Goal: Obtain resource: Obtain resource

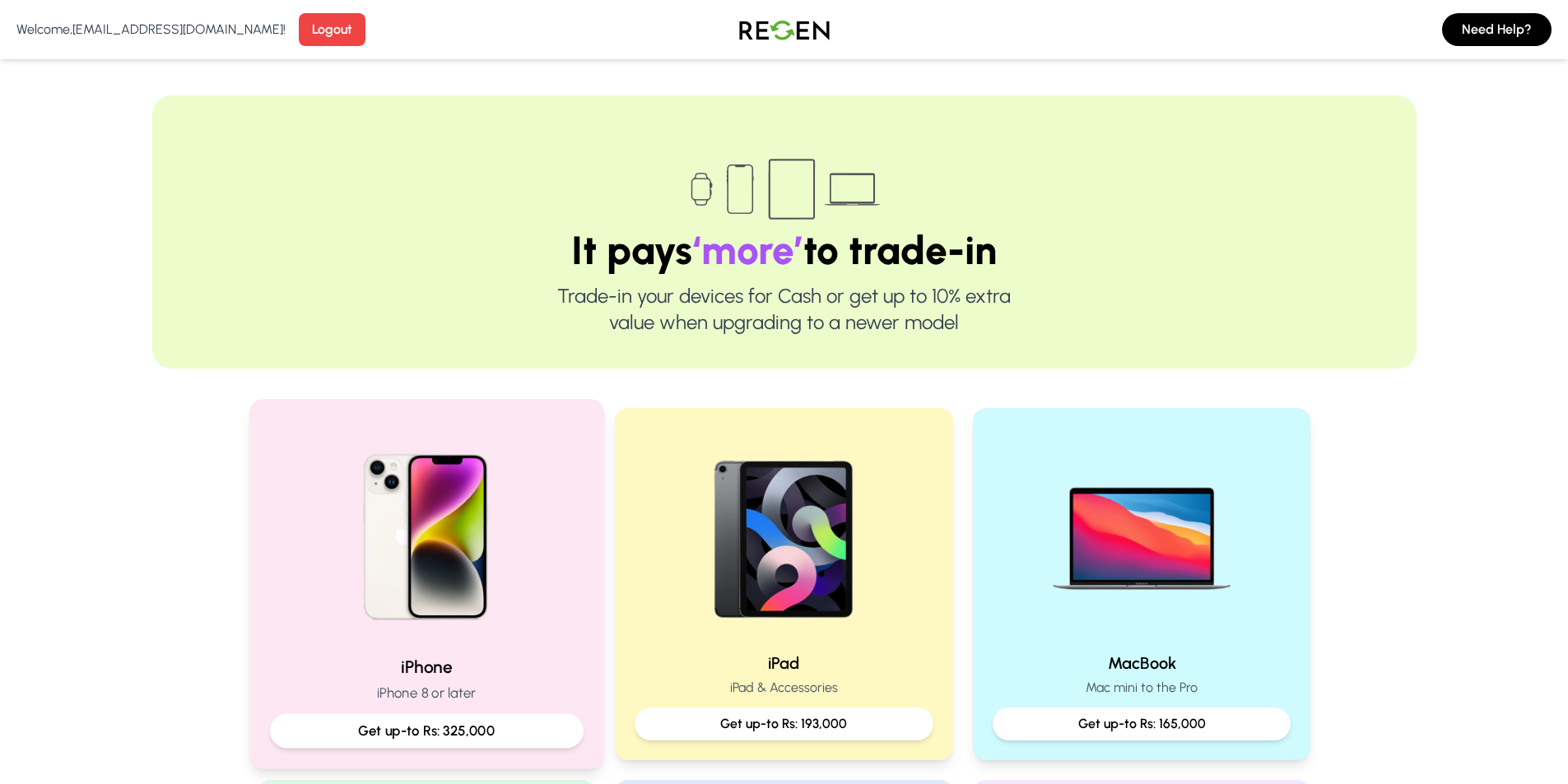
click at [406, 571] on img at bounding box center [426, 531] width 222 height 221
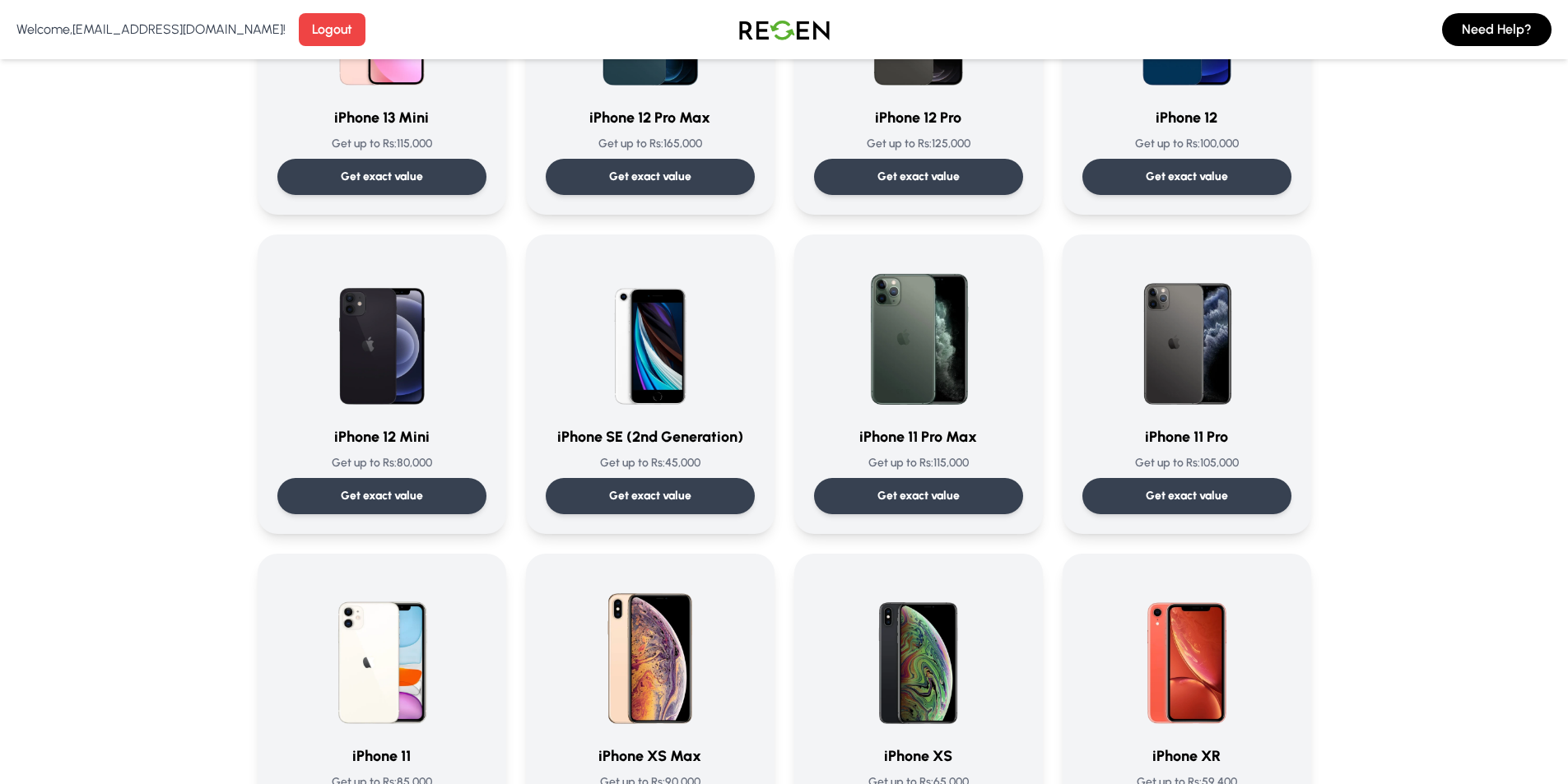
scroll to position [1233, 0]
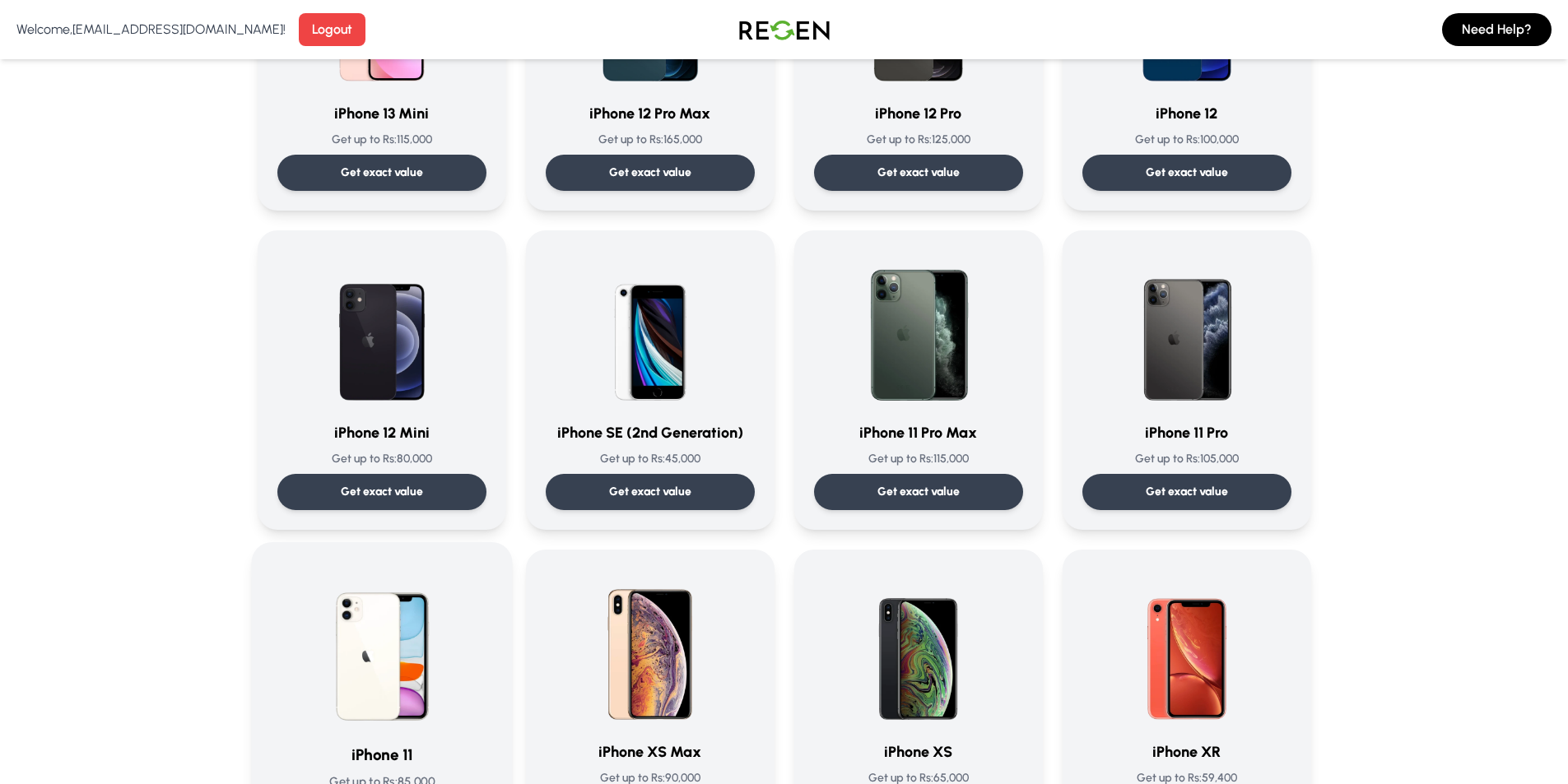
click at [412, 662] on img at bounding box center [382, 645] width 167 height 167
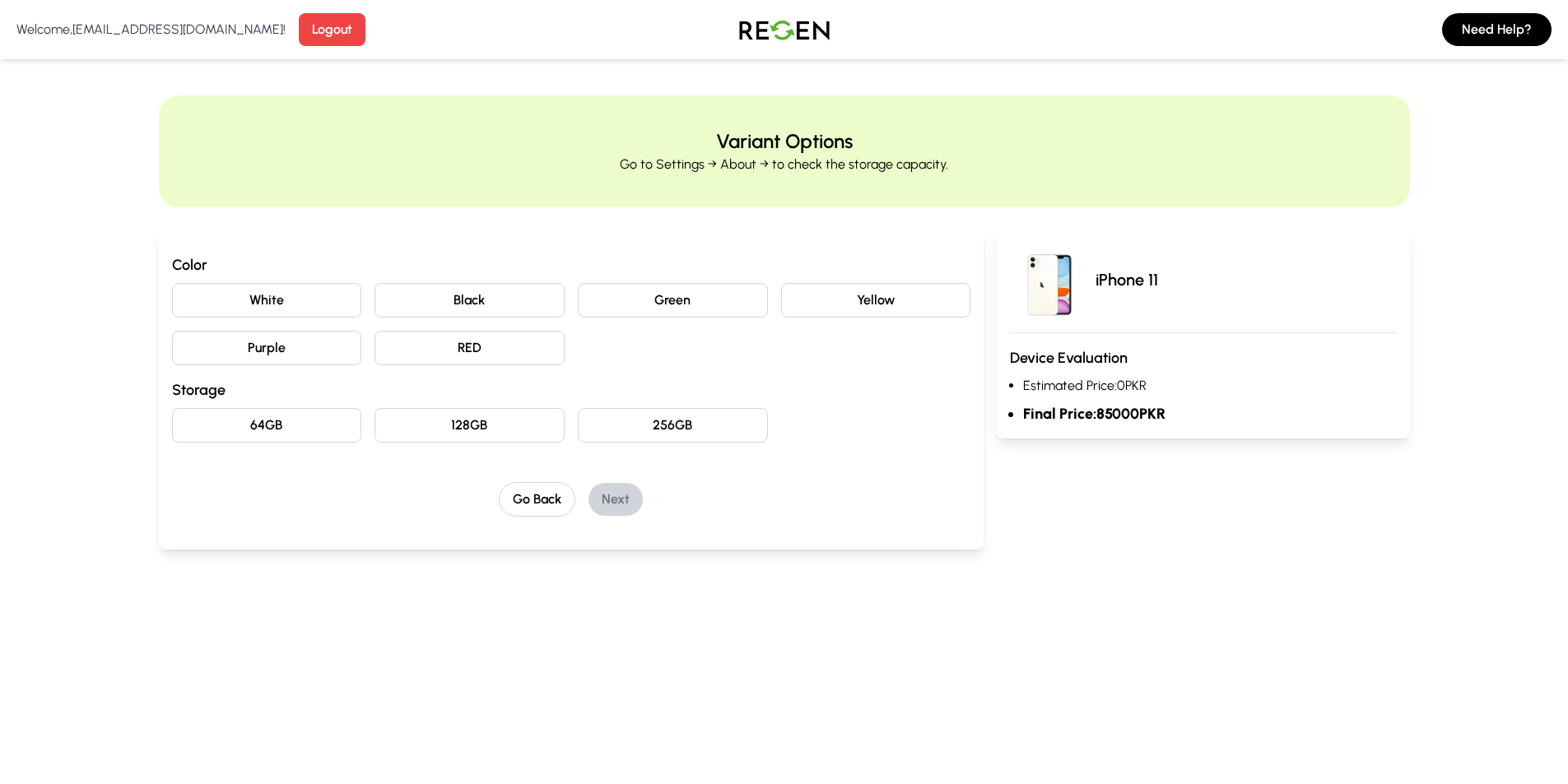
click at [287, 294] on button "White" at bounding box center [267, 300] width 190 height 34
click at [258, 416] on button "64GB" at bounding box center [267, 425] width 190 height 34
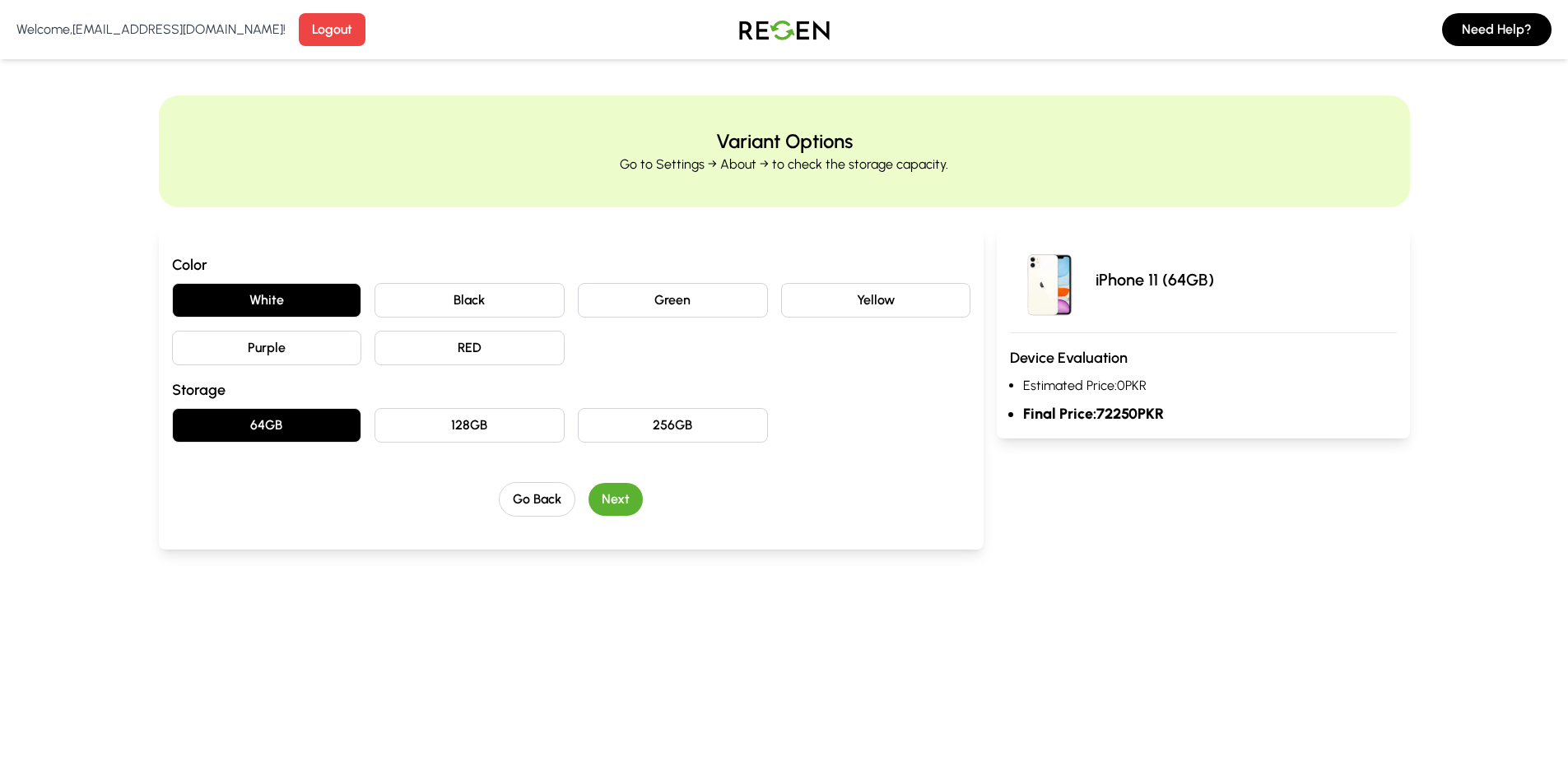
click at [585, 484] on div "Go Back Next" at bounding box center [571, 499] width 799 height 34
click at [619, 500] on button "Next" at bounding box center [615, 499] width 54 height 33
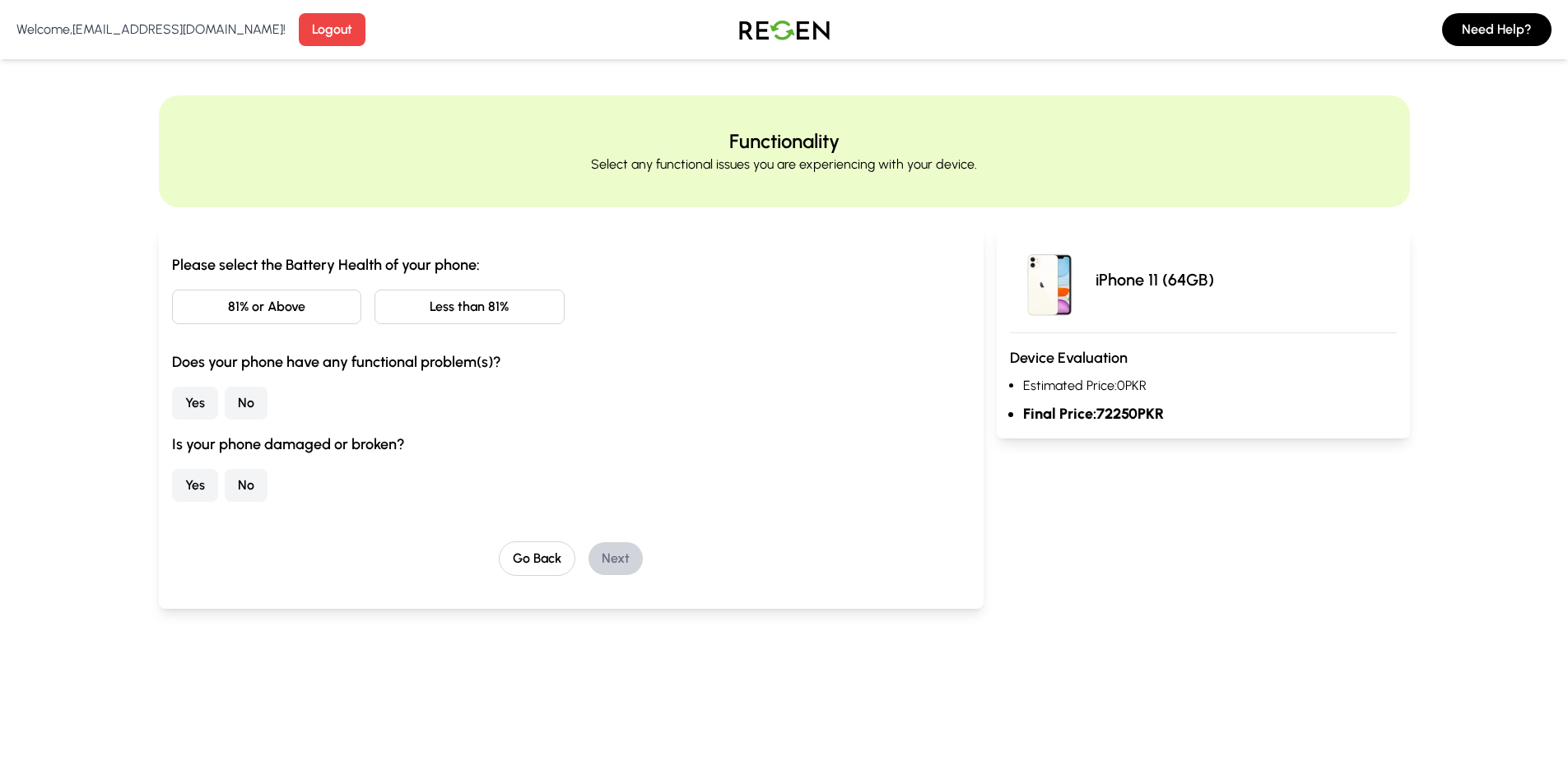
click at [310, 311] on button "81% or Above" at bounding box center [267, 307] width 190 height 34
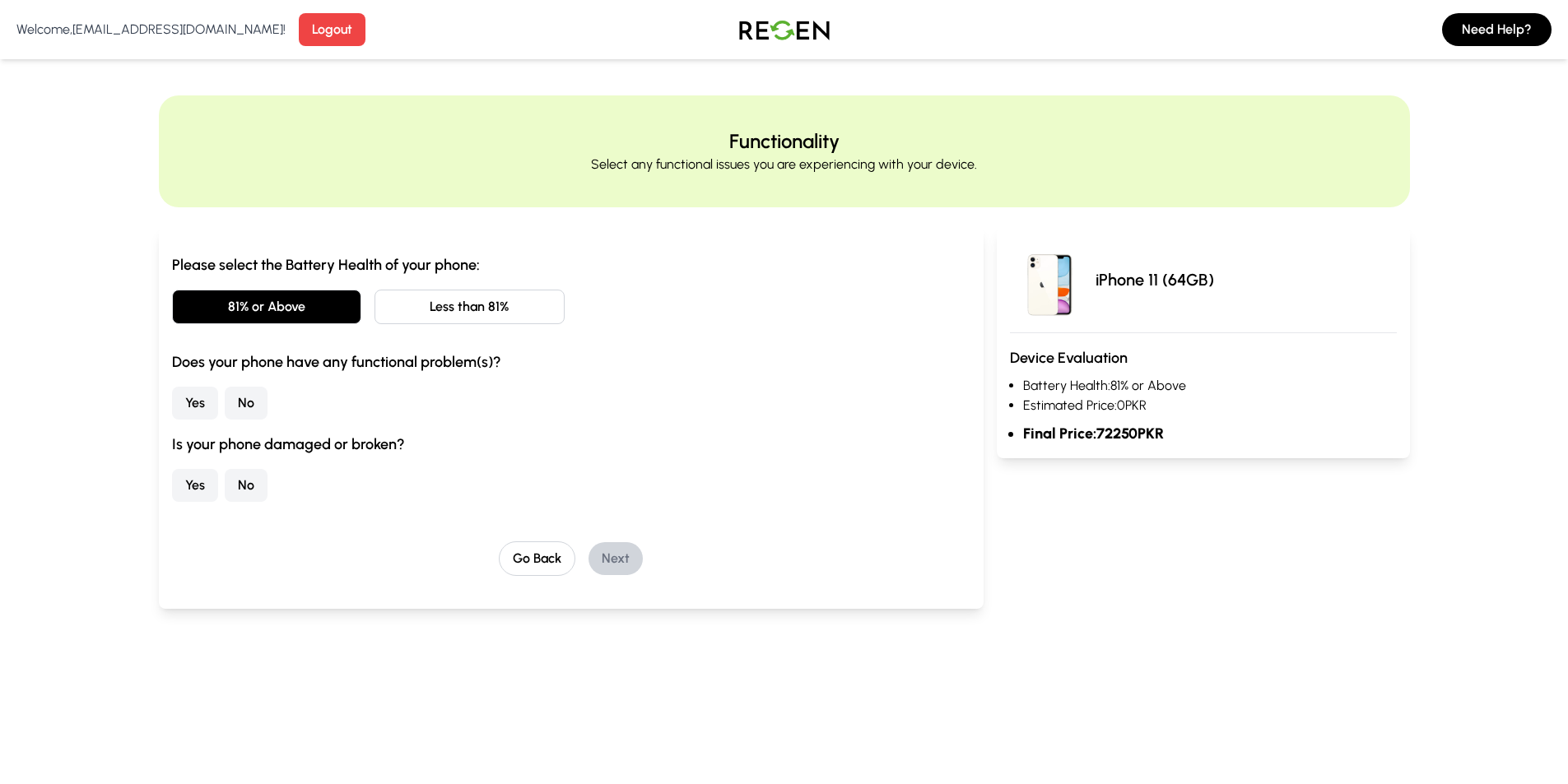
click at [247, 410] on button "No" at bounding box center [246, 402] width 43 height 33
click at [247, 491] on button "No" at bounding box center [246, 485] width 43 height 33
click at [625, 565] on button "Next" at bounding box center [615, 558] width 54 height 33
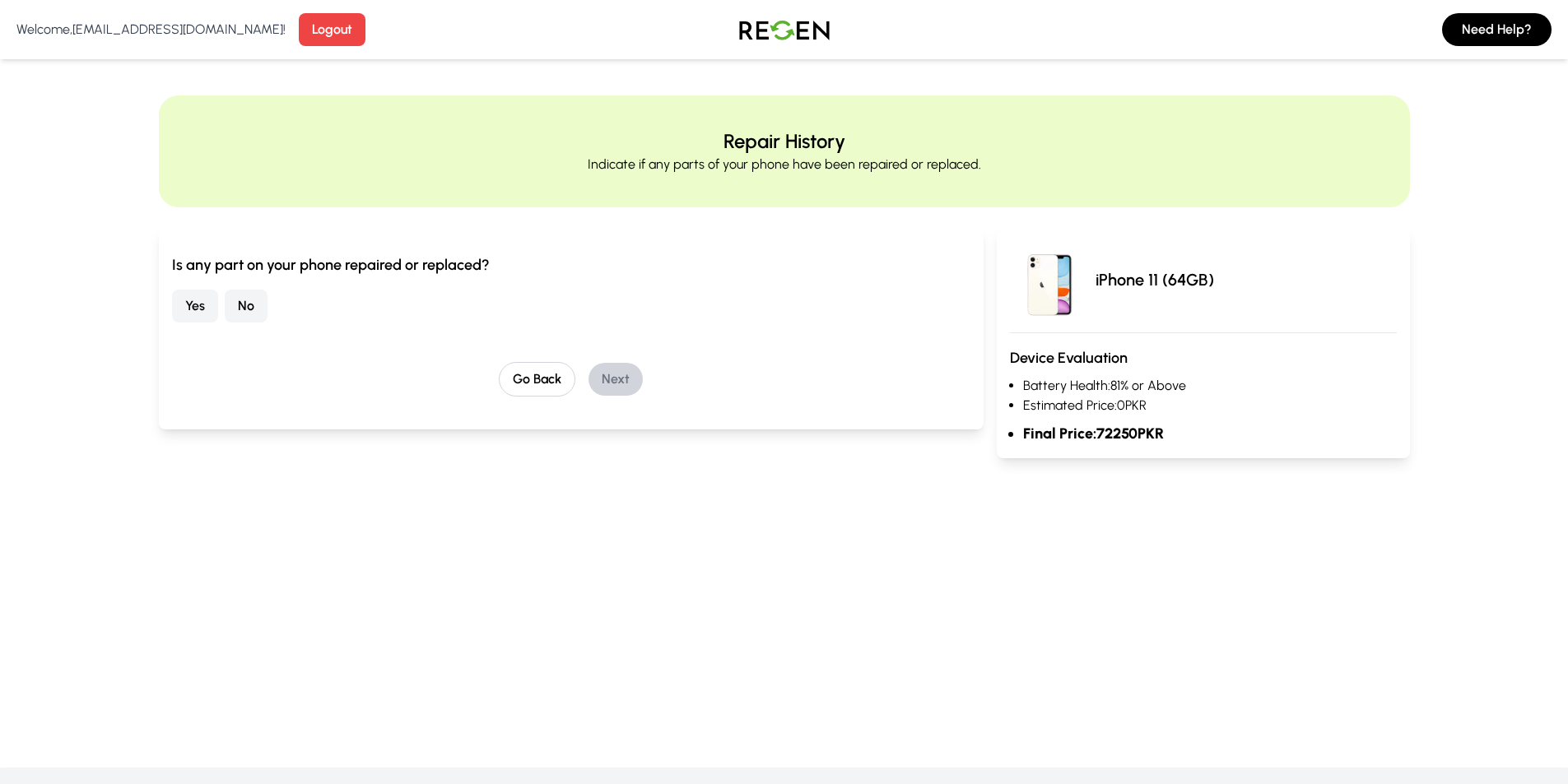
click at [239, 315] on button "No" at bounding box center [246, 306] width 43 height 33
click at [627, 392] on button "Next" at bounding box center [615, 379] width 54 height 33
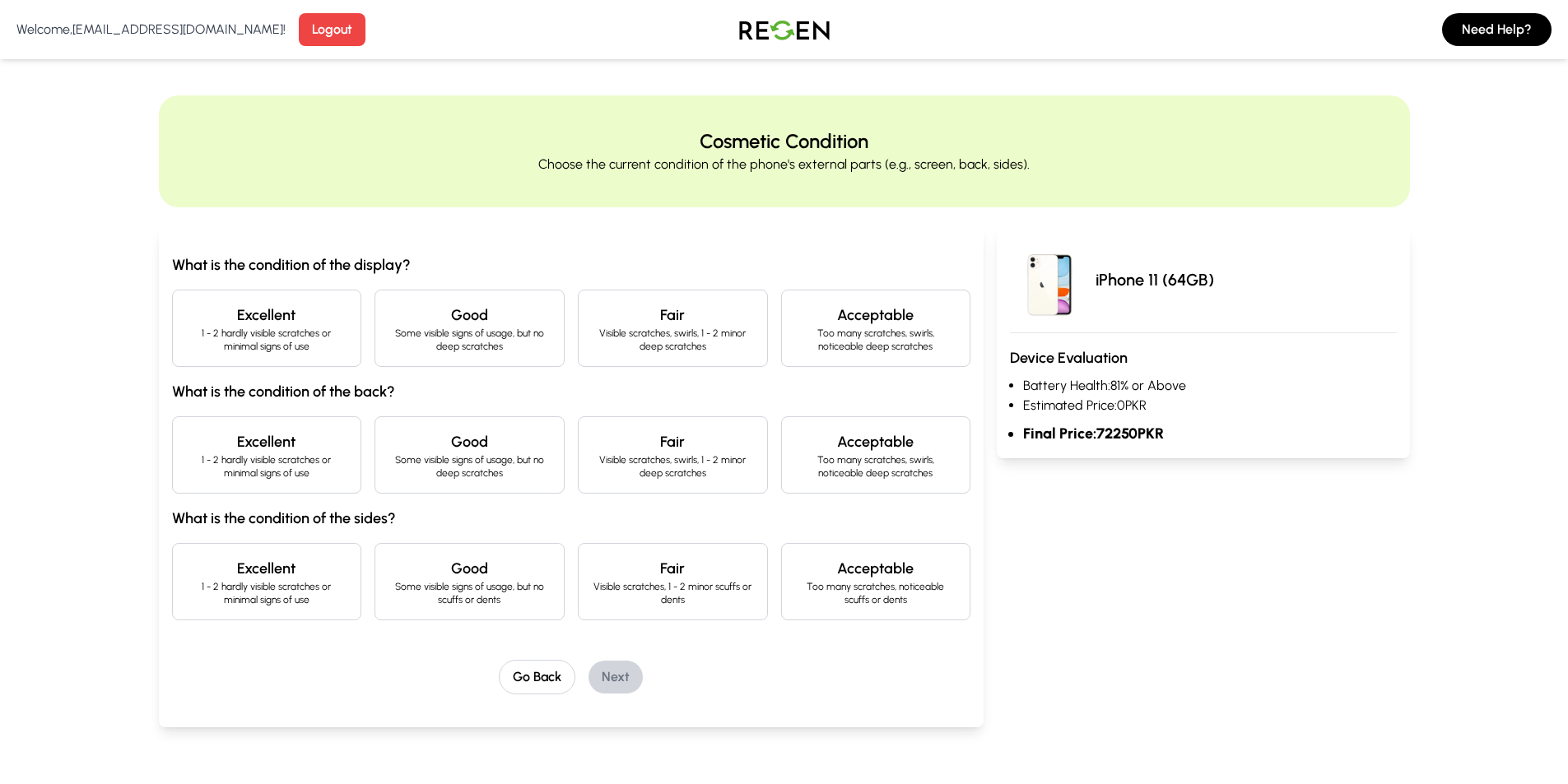
click at [301, 350] on p "1 - 2 hardly visible scratches or minimal signs of use" at bounding box center [267, 339] width 162 height 26
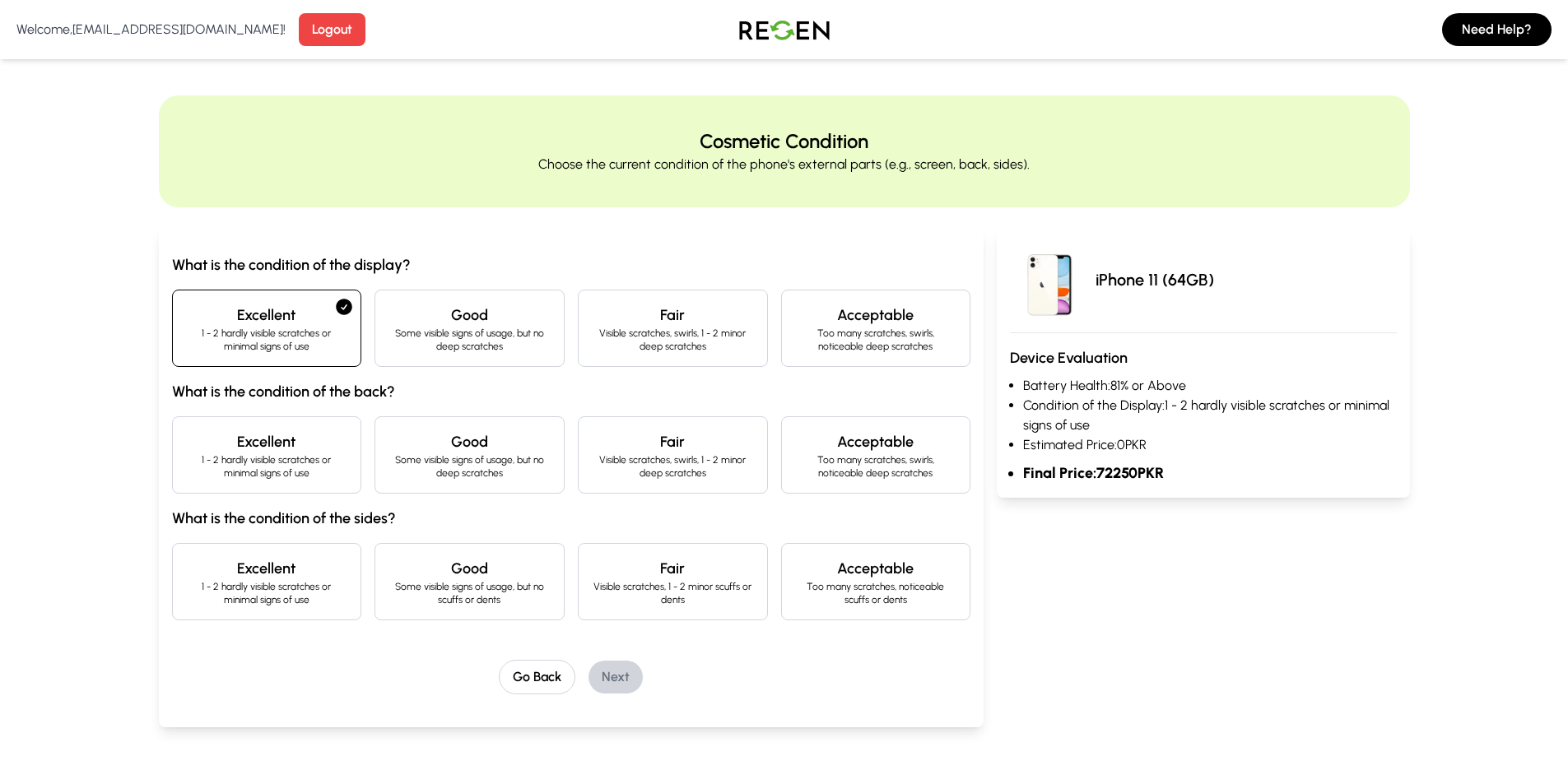
click at [443, 443] on h4 "Good" at bounding box center [469, 442] width 162 height 23
click at [281, 322] on h4 "Excellent" at bounding box center [267, 315] width 162 height 23
click at [424, 453] on div "Good Some visible signs of usage, but no deep scratches" at bounding box center [469, 455] width 190 height 77
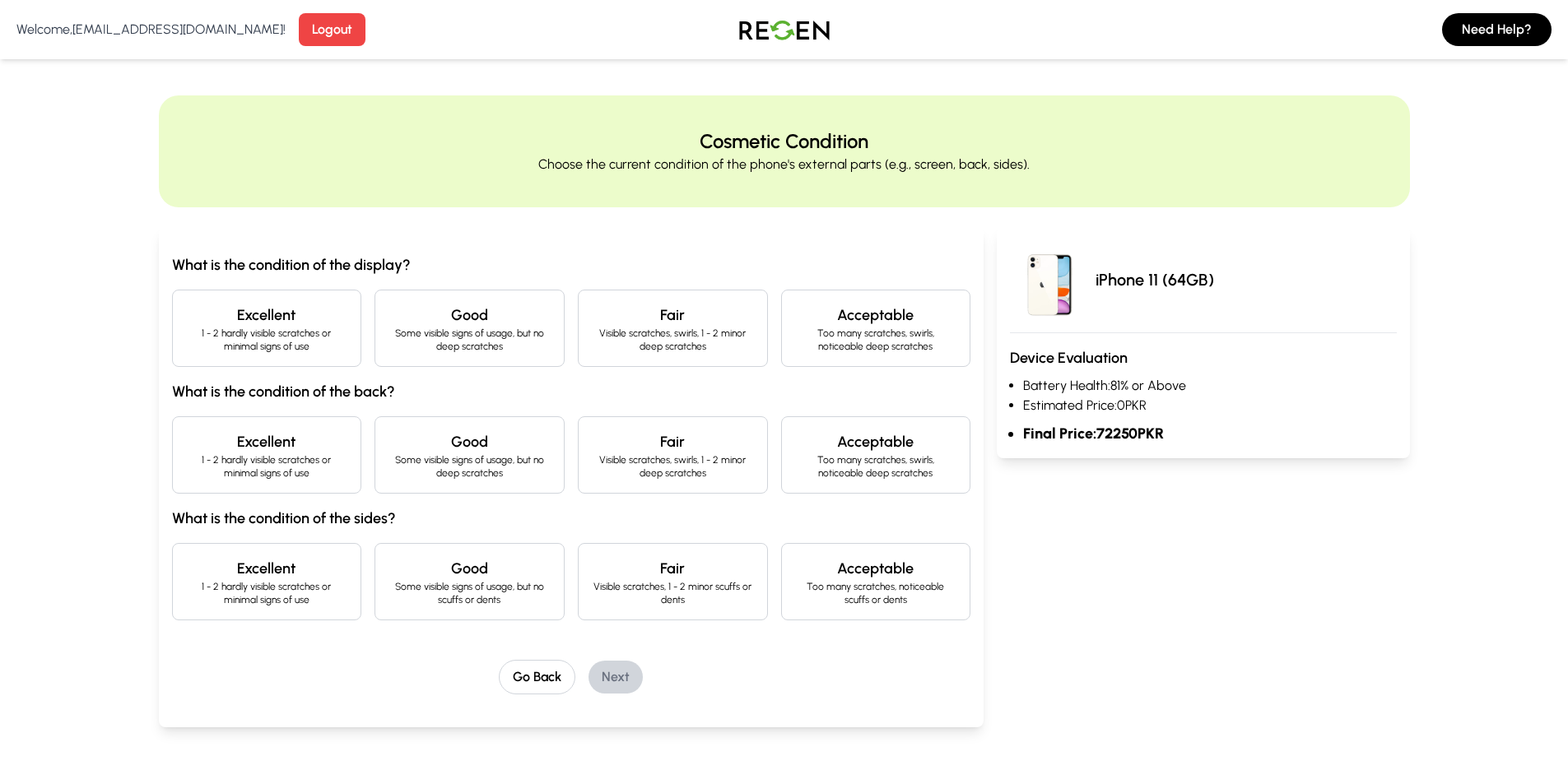
click at [62, 355] on div "Cosmetic Condition Choose the current condition of the phone's external parts (…" at bounding box center [784, 431] width 1568 height 671
click at [249, 334] on p "1 - 2 hardly visible scratches or minimal signs of use" at bounding box center [267, 339] width 162 height 26
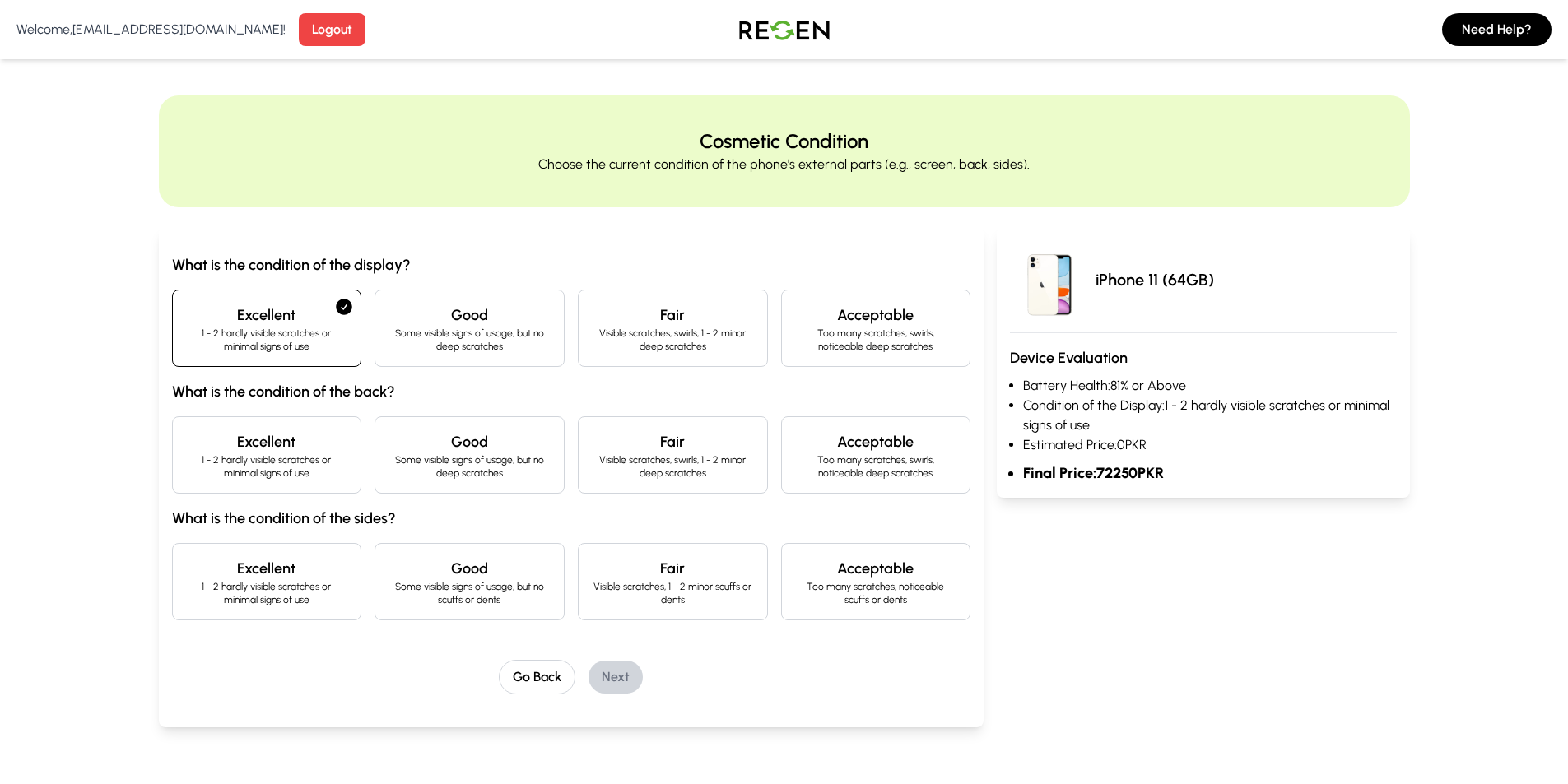
click at [279, 469] on p "1 - 2 hardly visible scratches or minimal signs of use" at bounding box center [267, 465] width 162 height 26
click at [341, 580] on p "1 - 2 hardly visible scratches or minimal signs of use" at bounding box center [267, 592] width 162 height 26
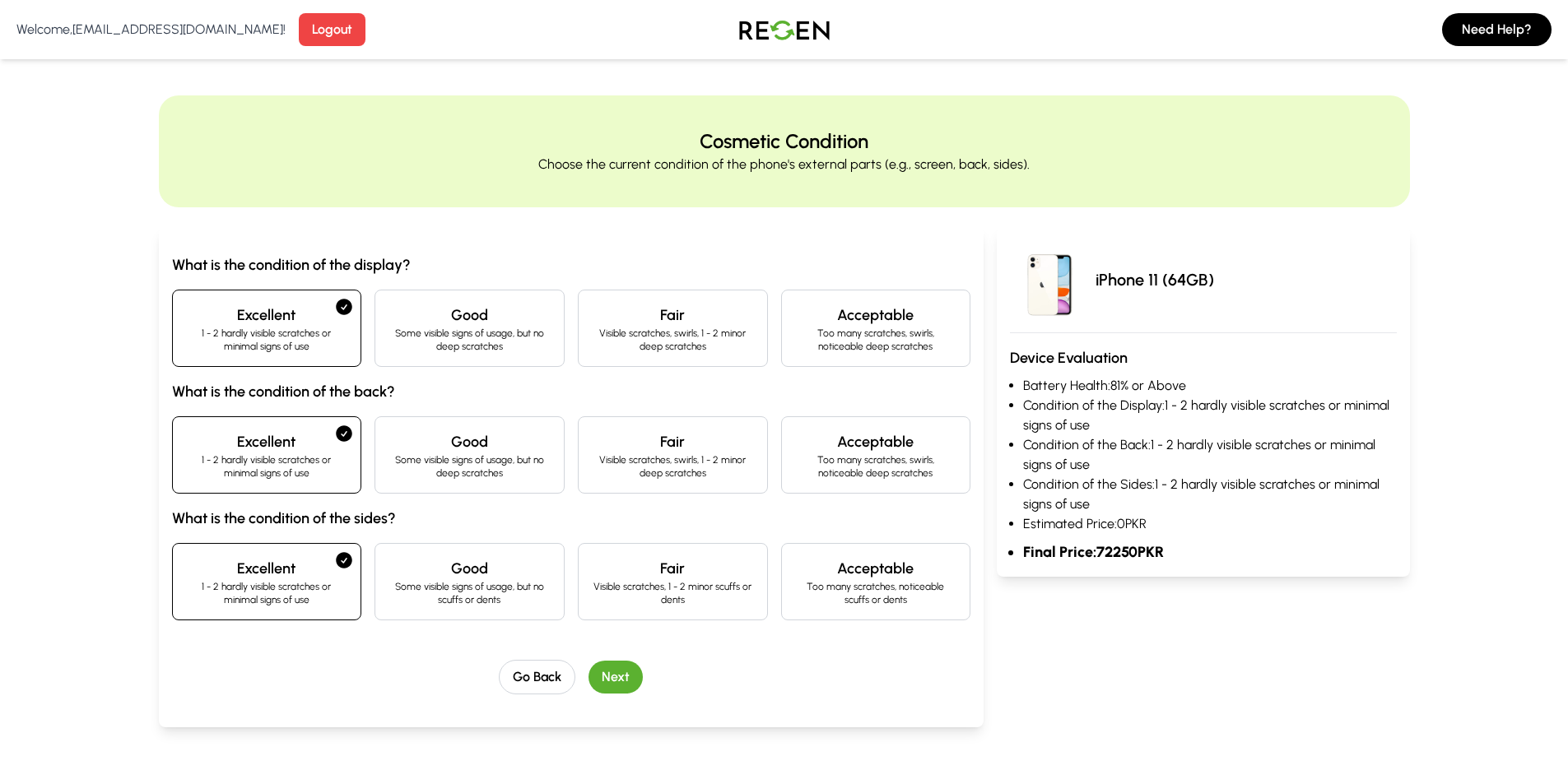
click at [599, 679] on button "Next" at bounding box center [615, 677] width 54 height 33
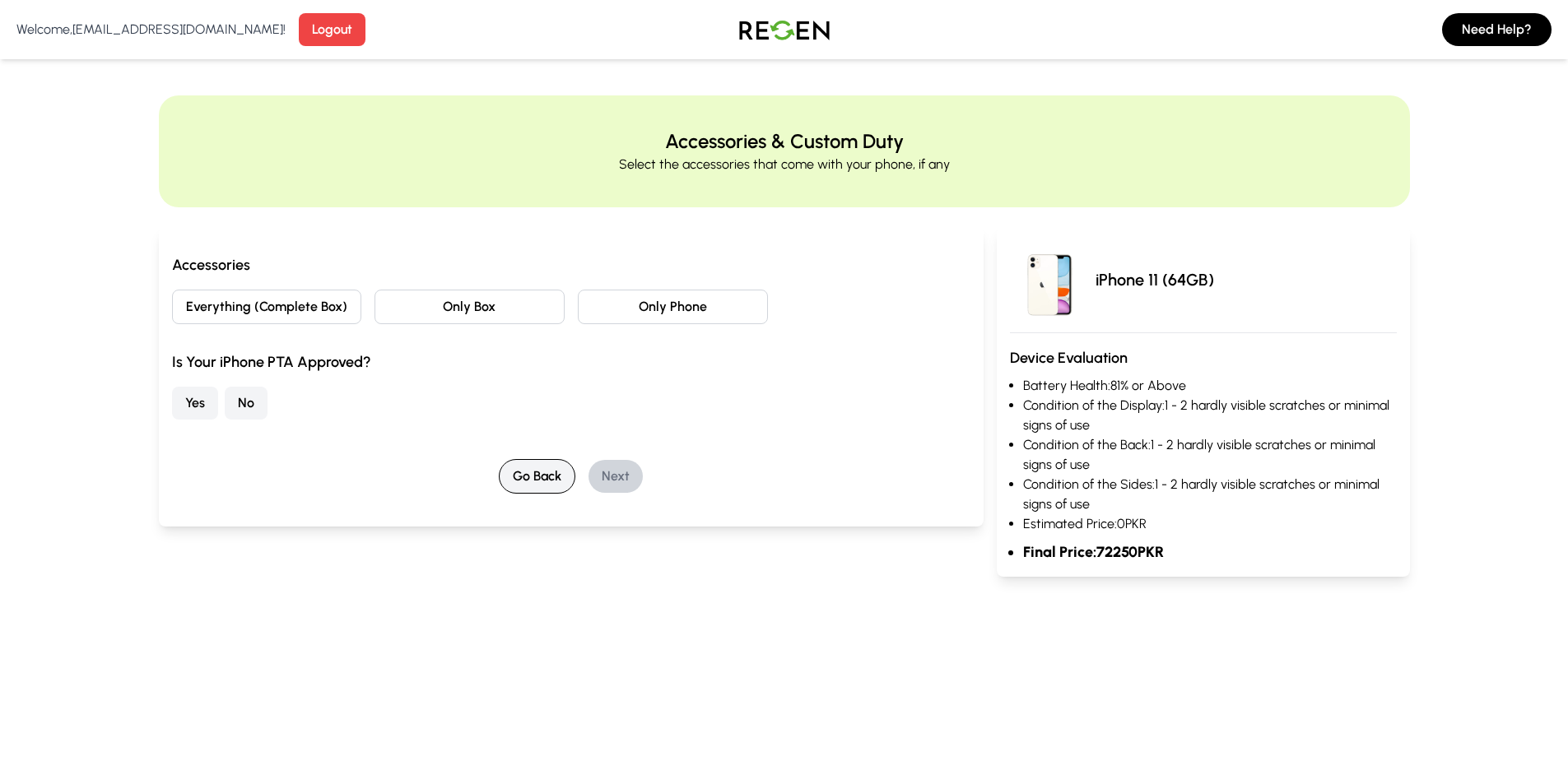
click at [537, 475] on button "Go Back" at bounding box center [537, 476] width 77 height 34
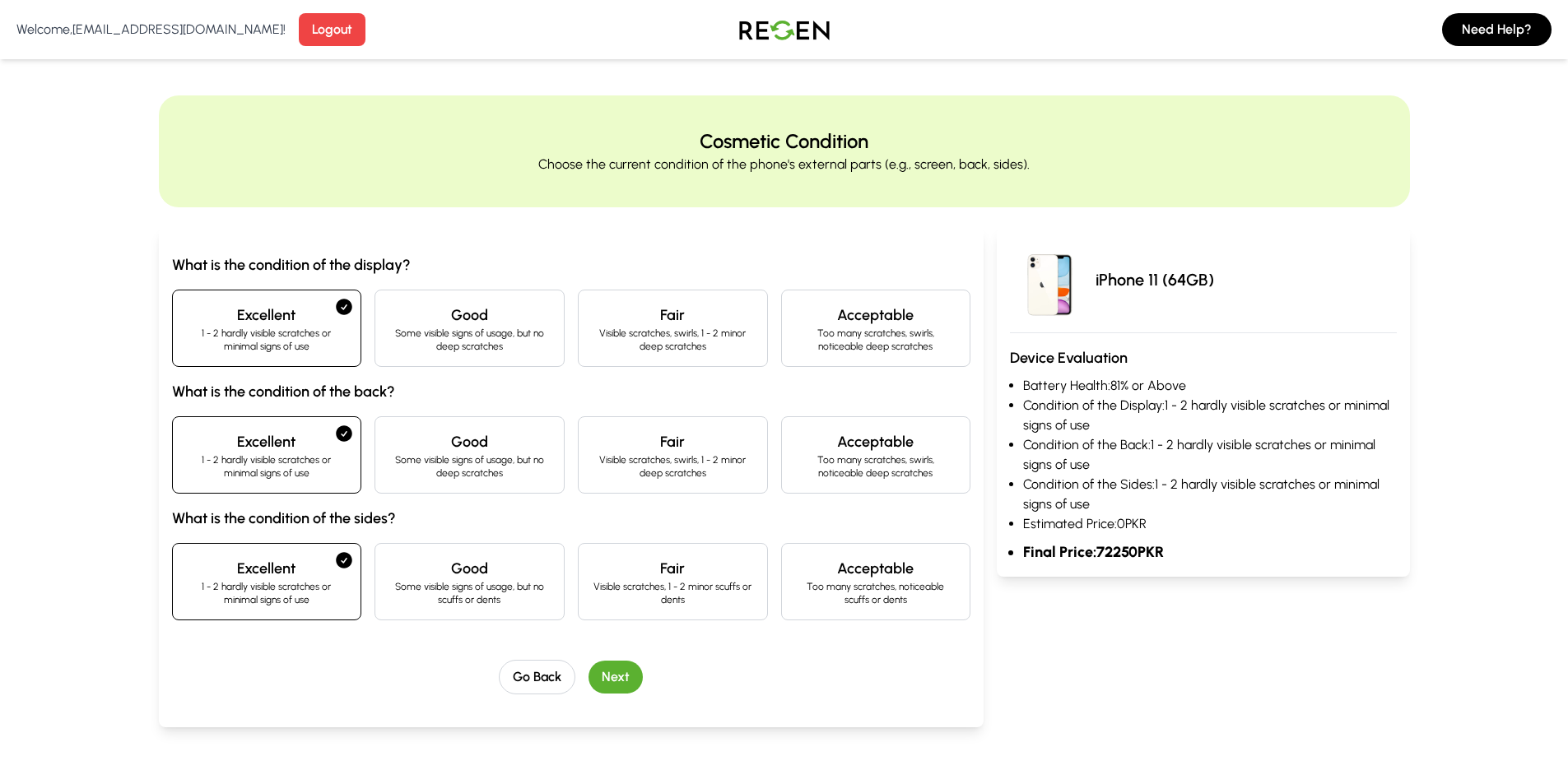
click at [480, 559] on h4 "Good" at bounding box center [469, 569] width 162 height 23
drag, startPoint x: 592, startPoint y: 676, endPoint x: 598, endPoint y: 668, distance: 10.0
click at [594, 676] on button "Next" at bounding box center [615, 677] width 54 height 33
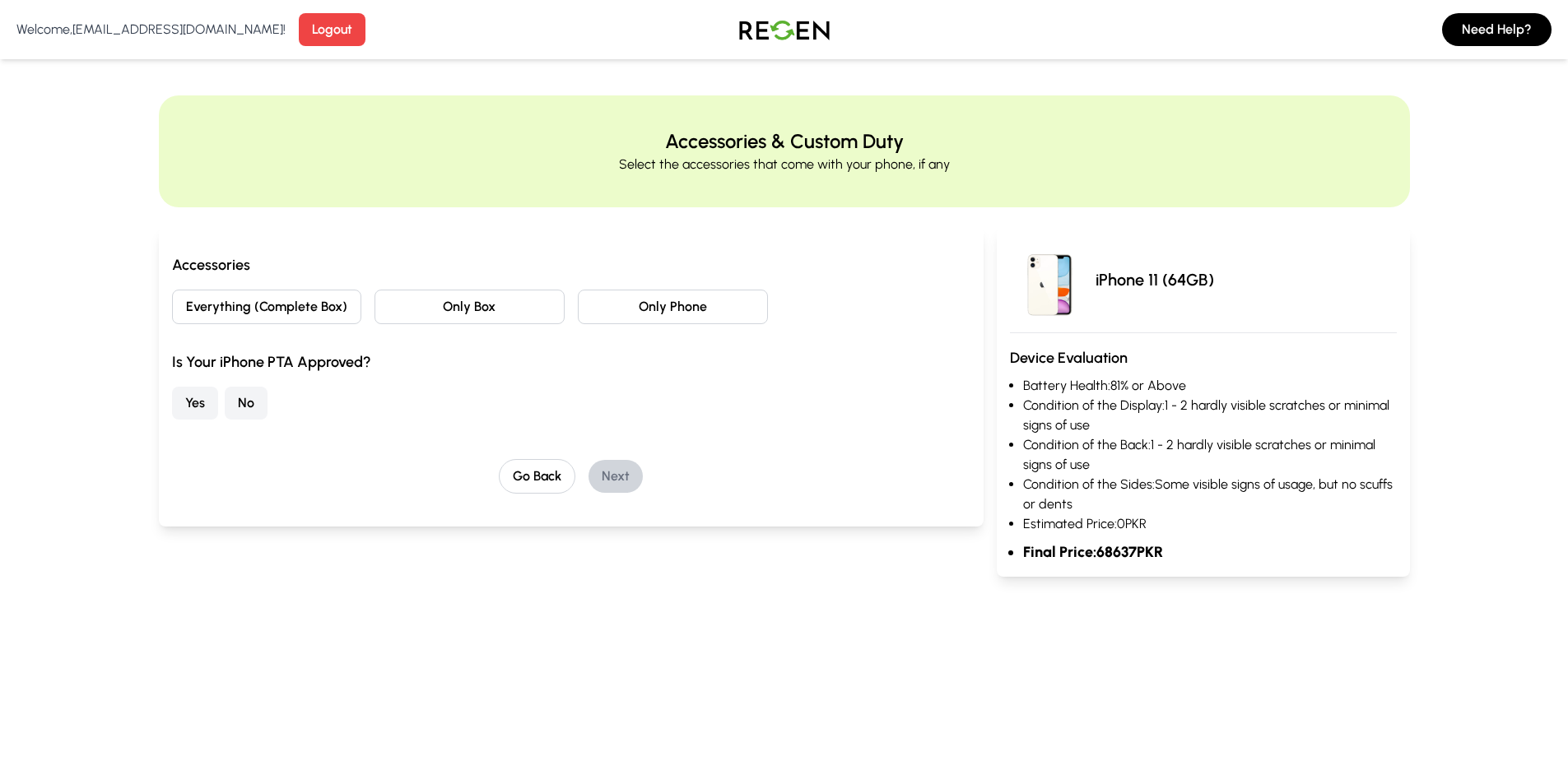
click at [522, 311] on button "Only Box" at bounding box center [469, 307] width 190 height 34
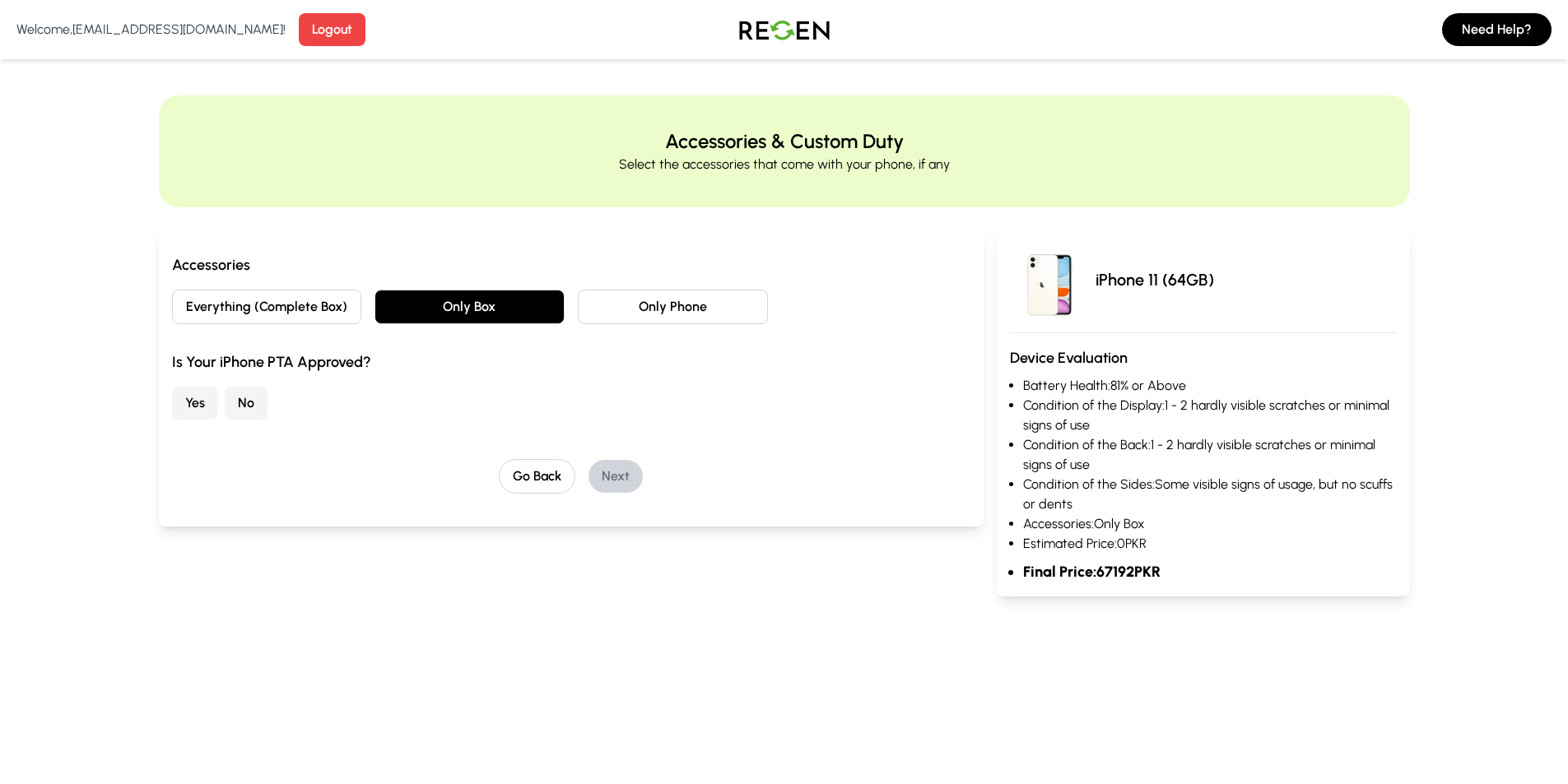
click at [240, 402] on button "No" at bounding box center [246, 402] width 43 height 33
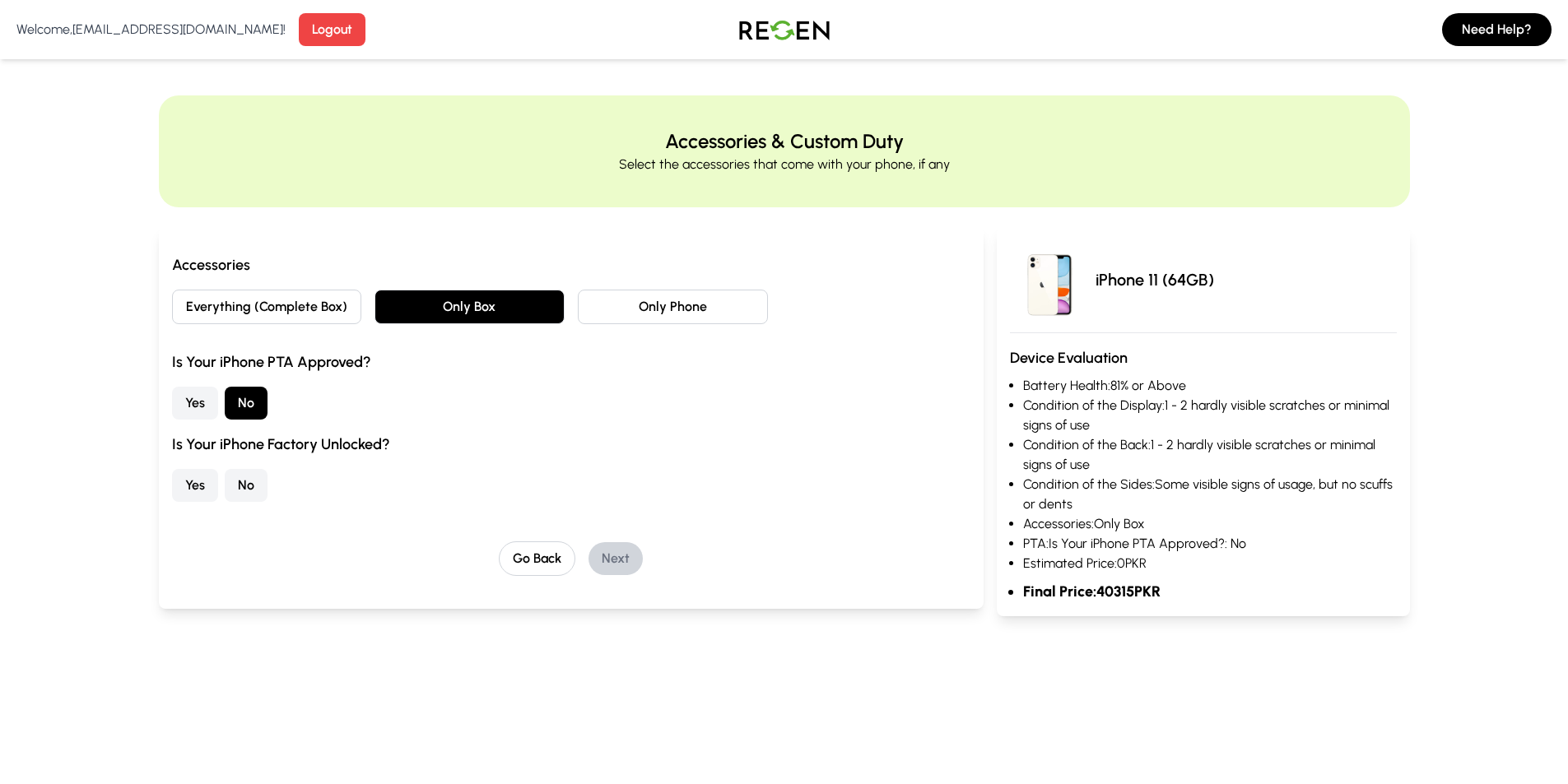
click at [211, 486] on button "Yes" at bounding box center [195, 485] width 46 height 33
click at [586, 547] on div "Go Back Next" at bounding box center [571, 558] width 799 height 34
click at [615, 555] on button "Next" at bounding box center [615, 558] width 54 height 33
